Goal: Register for event/course

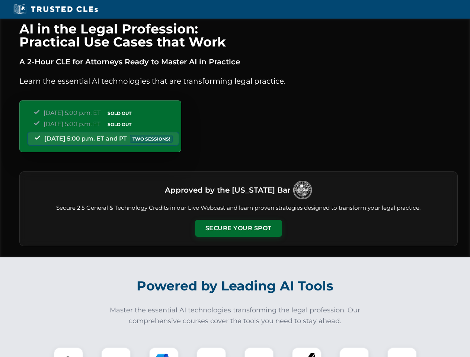
click at [238, 229] on button "Secure Your Spot" at bounding box center [238, 228] width 87 height 17
click at [69, 353] on img at bounding box center [69, 363] width 22 height 22
click at [116, 353] on div at bounding box center [116, 363] width 30 height 30
